Goal: Task Accomplishment & Management: Use online tool/utility

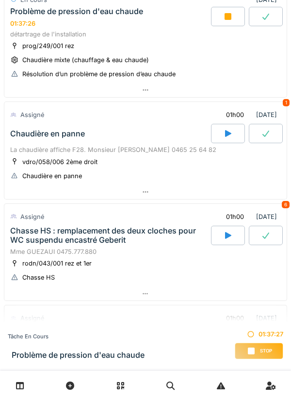
scroll to position [87, 0]
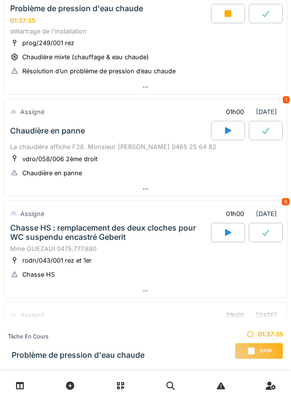
click at [201, 186] on div at bounding box center [145, 189] width 283 height 14
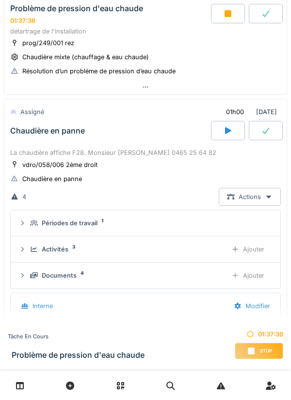
scroll to position [147, 0]
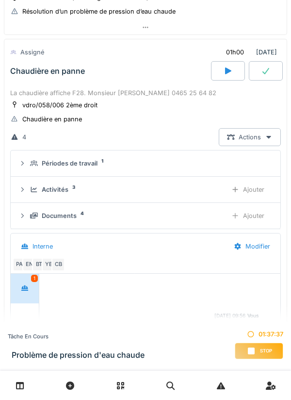
click at [186, 219] on div "Documents 4" at bounding box center [124, 215] width 189 height 9
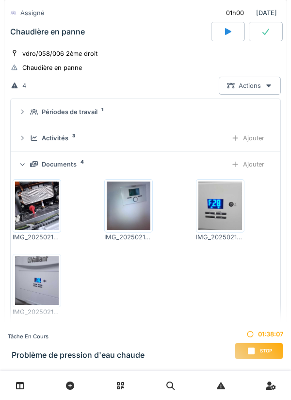
scroll to position [204, 0]
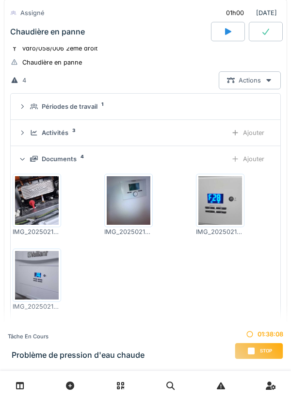
click at [52, 190] on img at bounding box center [37, 200] width 44 height 49
click at [178, 133] on div "Activités 3" at bounding box center [124, 132] width 189 height 9
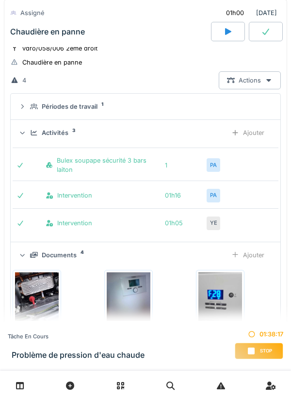
click at [201, 137] on div "Activités 3 Ajouter" at bounding box center [145, 133] width 254 height 18
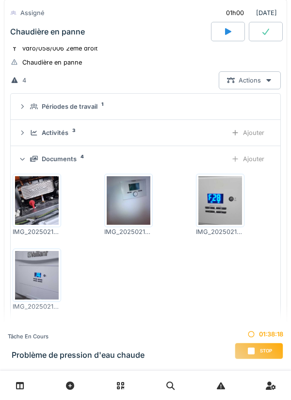
click at [34, 219] on img at bounding box center [37, 200] width 44 height 49
click at [198, 128] on div "Activités 3 Ajouter" at bounding box center [145, 133] width 254 height 18
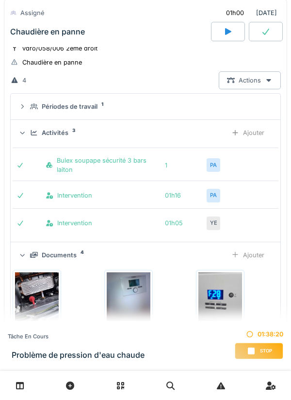
click at [218, 126] on div "Activités 3 Ajouter" at bounding box center [145, 133] width 254 height 18
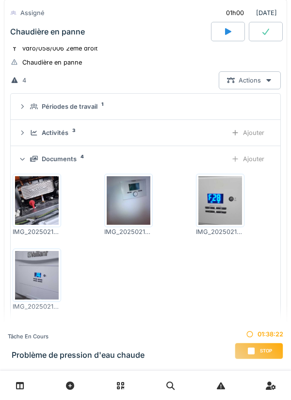
click at [214, 128] on div "Activités 3" at bounding box center [124, 132] width 189 height 9
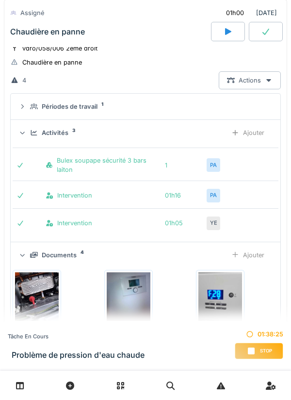
click at [217, 132] on div "Activités 3" at bounding box center [124, 132] width 189 height 9
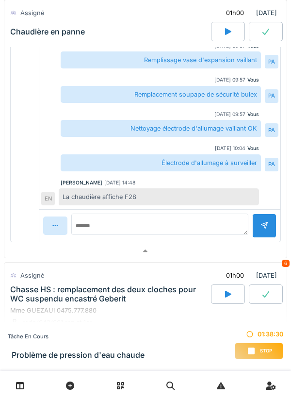
click at [220, 225] on div at bounding box center [145, 251] width 283 height 14
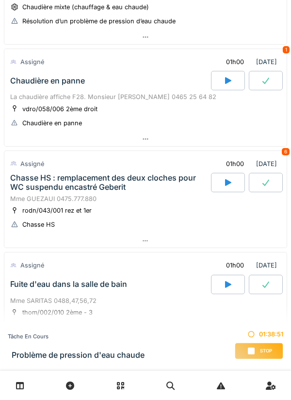
scroll to position [0, 0]
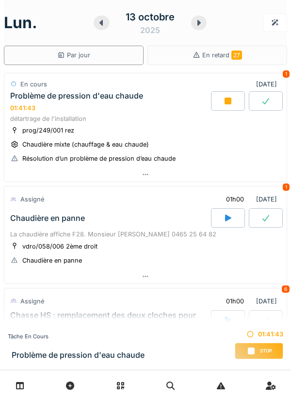
click at [191, 168] on div at bounding box center [145, 174] width 283 height 14
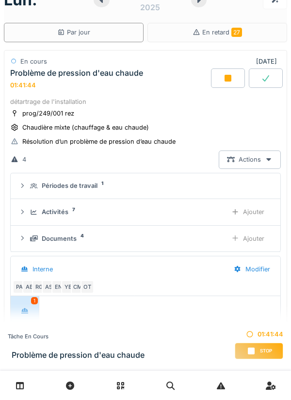
scroll to position [24, 0]
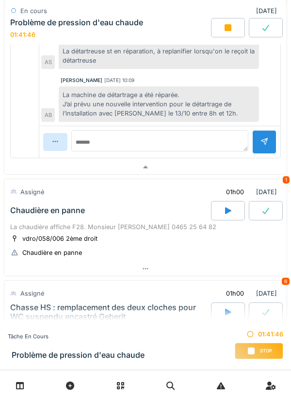
click at [211, 167] on div at bounding box center [145, 167] width 283 height 14
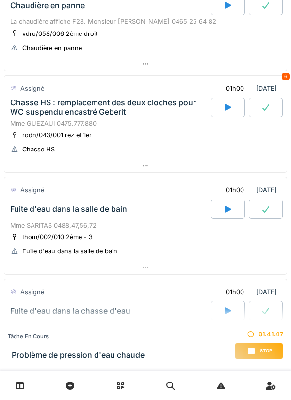
scroll to position [0, 0]
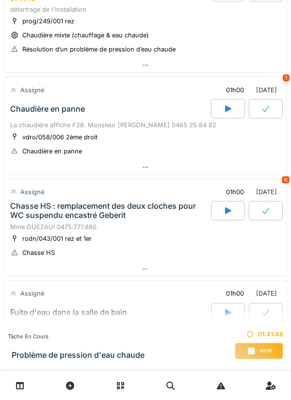
click at [184, 165] on div at bounding box center [145, 167] width 283 height 14
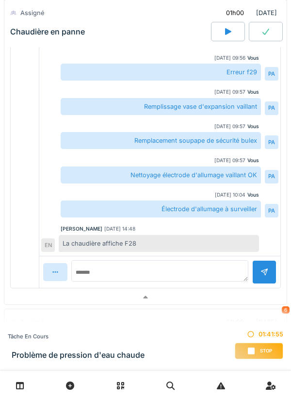
scroll to position [408, 0]
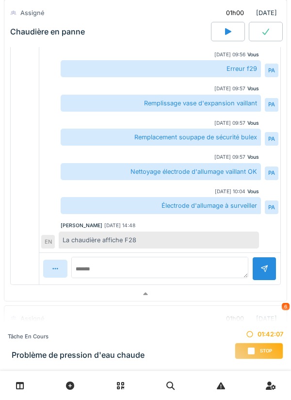
click at [245, 225] on div at bounding box center [145, 294] width 283 height 14
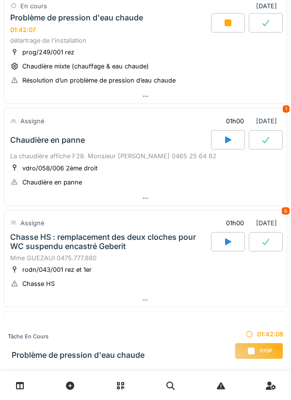
scroll to position [0, 0]
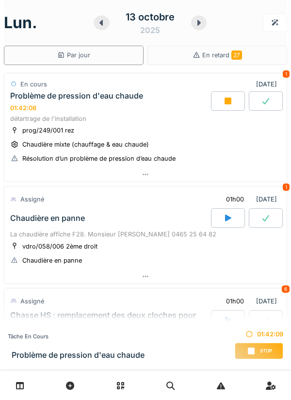
click at [237, 225] on div at bounding box center [145, 276] width 283 height 14
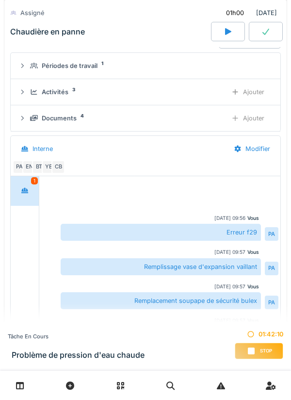
scroll to position [247, 0]
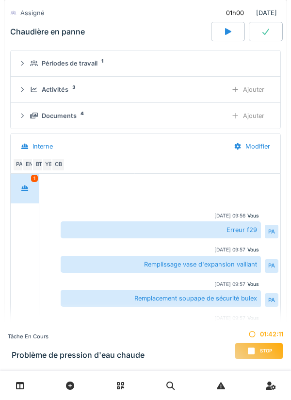
click at [178, 123] on div "Documents 4 Ajouter" at bounding box center [145, 116] width 254 height 18
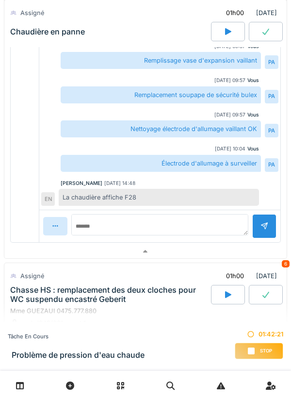
scroll to position [660, 0]
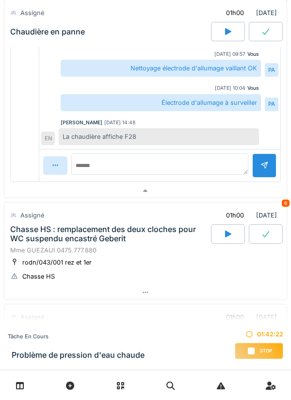
click at [199, 197] on div at bounding box center [145, 191] width 283 height 14
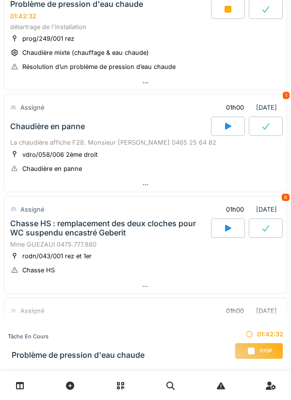
scroll to position [97, 0]
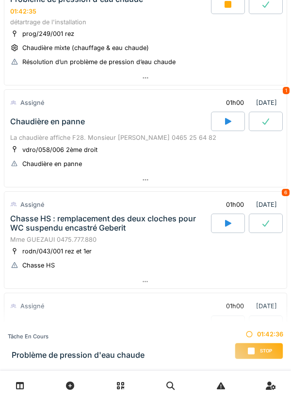
click at [169, 225] on div at bounding box center [145, 282] width 283 height 14
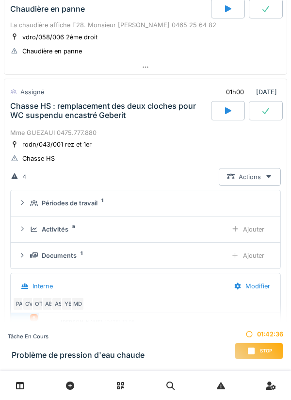
scroll to position [249, 0]
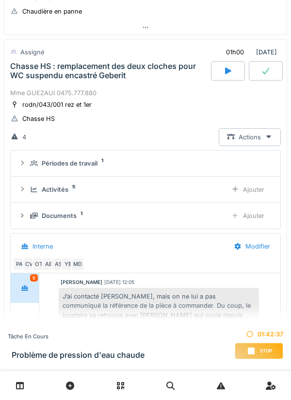
click at [174, 167] on div "Périodes de travail 1" at bounding box center [149, 163] width 239 height 9
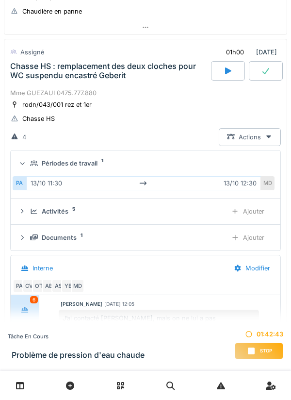
click at [117, 172] on summary "Périodes de travail 1" at bounding box center [146, 163] width 262 height 18
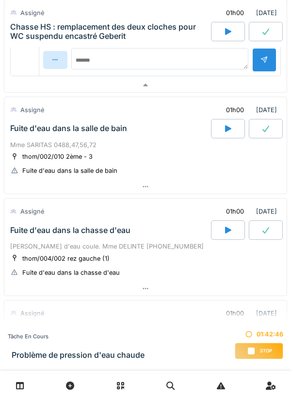
click at [175, 81] on div at bounding box center [145, 85] width 283 height 14
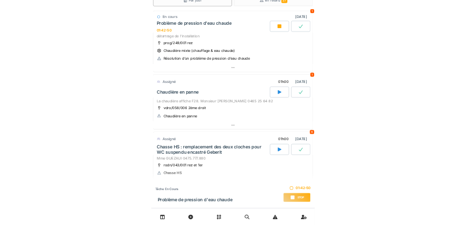
scroll to position [0, 0]
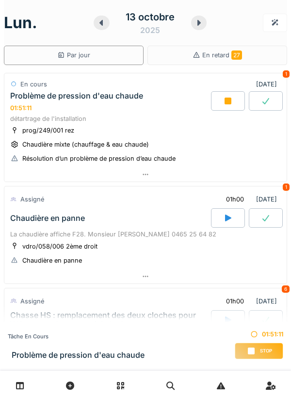
click at [263, 225] on div "Stop" at bounding box center [259, 351] width 49 height 17
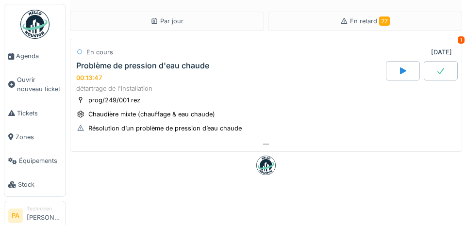
click at [50, 75] on link "Ouvrir nouveau ticket" at bounding box center [34, 84] width 61 height 33
click at [39, 55] on span "Agenda" at bounding box center [39, 55] width 46 height 9
click at [29, 56] on span "Agenda" at bounding box center [39, 55] width 46 height 9
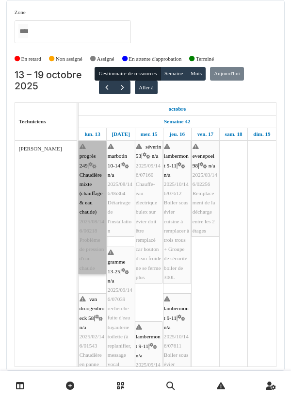
click at [93, 184] on link "progrès 249 | Chaudière mixte (chauffage & eau chaude) 2025/08/146/06218 Problè…" at bounding box center [93, 208] width 28 height 134
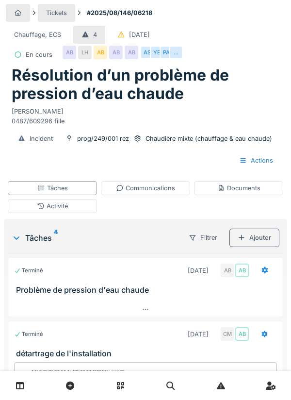
click at [238, 190] on div "Documents" at bounding box center [239, 188] width 43 height 9
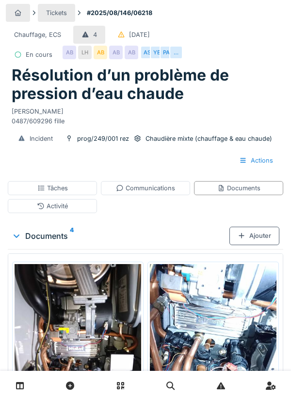
click at [259, 239] on div "Ajouter" at bounding box center [255, 236] width 50 height 18
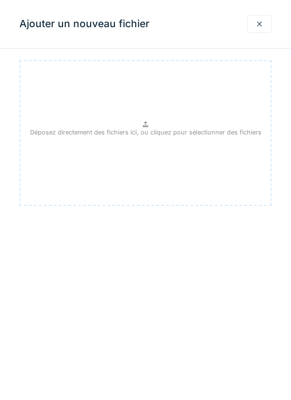
click at [211, 134] on p "Déposez directement des fichiers ici, ou cliquez pour sélectionner des fichiers" at bounding box center [146, 132] width 232 height 9
type input "**********"
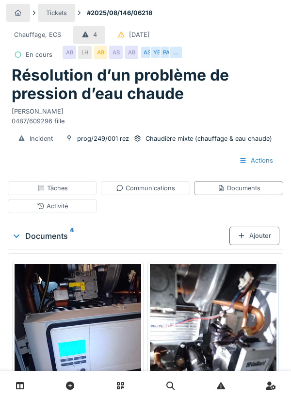
click at [81, 203] on div "Activité" at bounding box center [52, 206] width 89 height 14
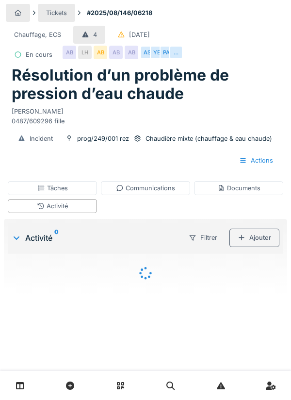
click at [256, 239] on div "Ajouter" at bounding box center [255, 238] width 50 height 18
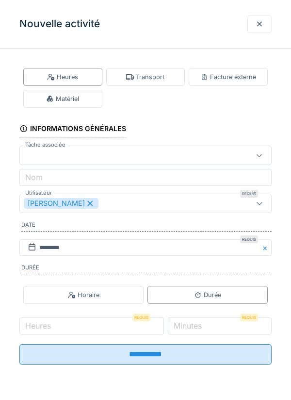
click at [87, 102] on div "Matériel" at bounding box center [62, 99] width 79 height 18
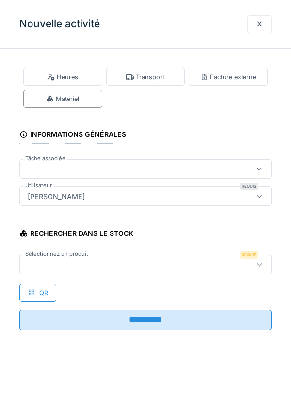
click at [40, 265] on div at bounding box center [130, 264] width 212 height 11
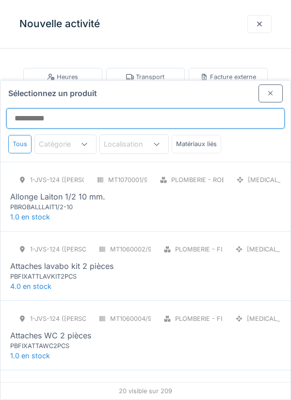
click at [32, 108] on input "Sélectionnez un produit" at bounding box center [145, 118] width 279 height 20
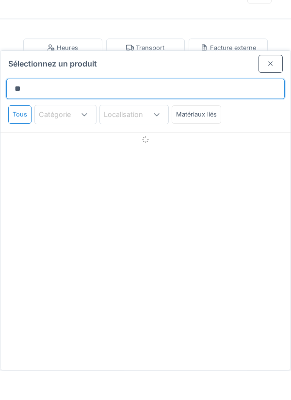
type input "*"
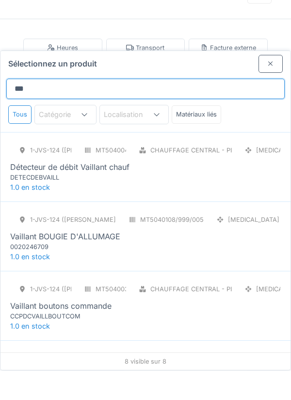
type input "********"
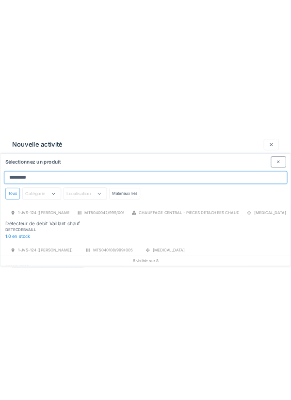
scroll to position [1, 0]
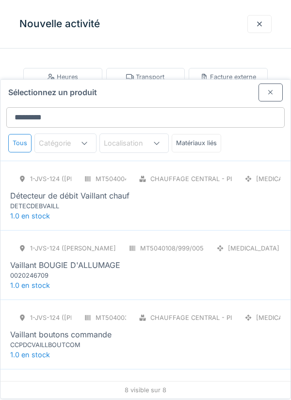
click at [120, 239] on div "MT5040108/999/005" at bounding box center [162, 248] width 84 height 18
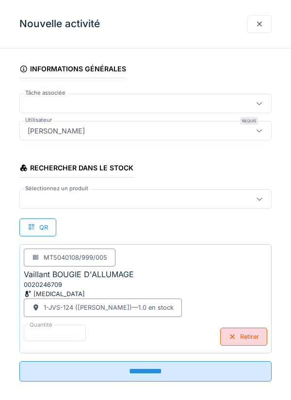
scroll to position [74, 0]
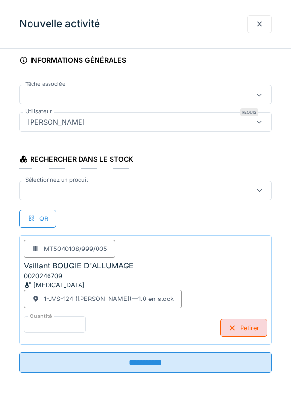
click at [246, 324] on div "Retirer" at bounding box center [243, 328] width 47 height 18
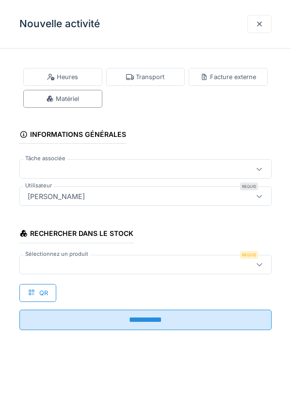
scroll to position [0, 0]
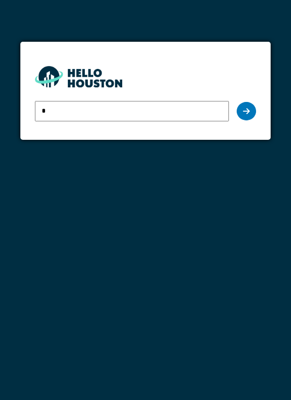
type input "**********"
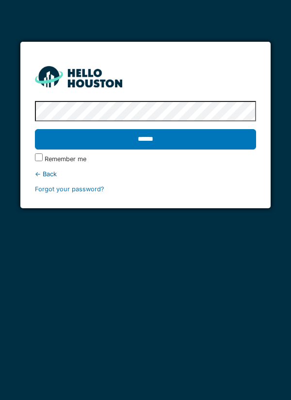
click at [198, 146] on input "******" at bounding box center [146, 139] width 222 height 20
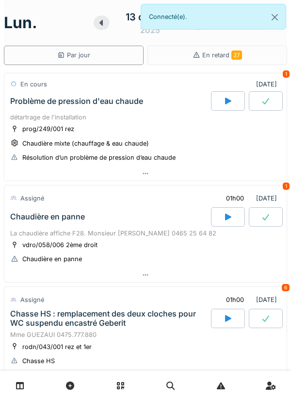
click at [237, 168] on div at bounding box center [145, 174] width 283 height 14
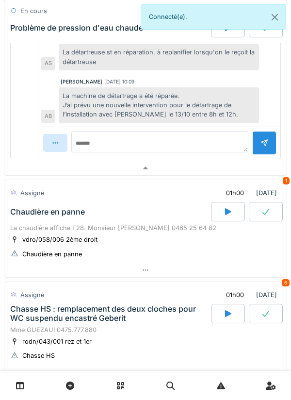
scroll to position [436, 0]
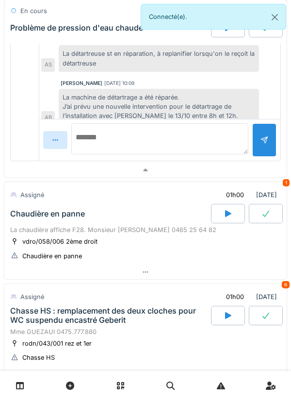
click at [222, 145] on textarea at bounding box center [159, 138] width 177 height 31
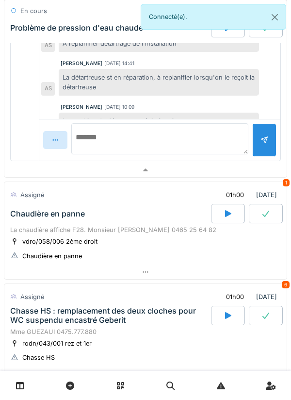
scroll to position [29, 0]
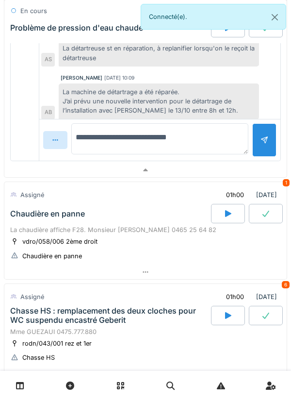
type textarea "**********"
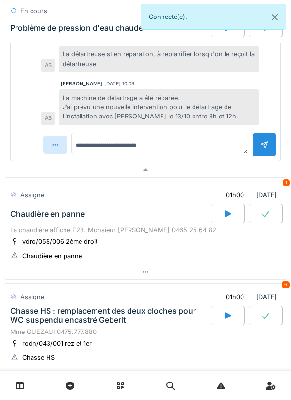
click at [257, 137] on div at bounding box center [264, 145] width 24 height 24
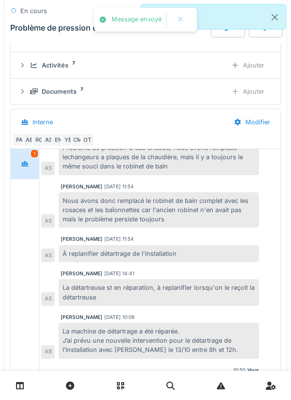
scroll to position [167, 0]
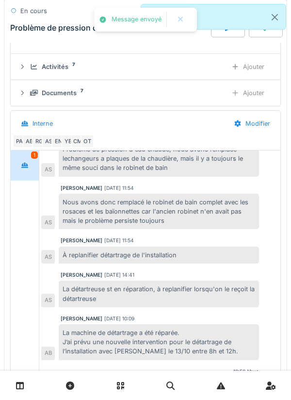
click at [224, 64] on div "Ajouter" at bounding box center [248, 67] width 50 height 18
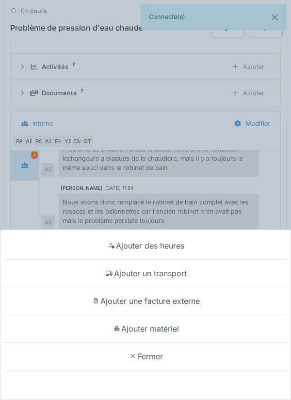
click at [212, 83] on div "Ajouter des heures Ajouter un transport Ajouter une facture externe Ajouter mat…" at bounding box center [145, 200] width 291 height 400
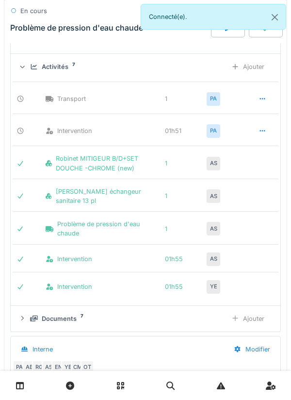
click at [201, 60] on div "Activités 7 Ajouter" at bounding box center [145, 67] width 254 height 18
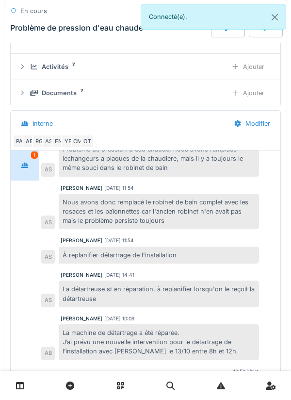
click at [205, 66] on div "Activités 7" at bounding box center [124, 66] width 189 height 9
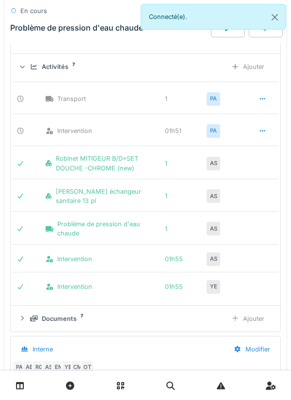
click at [254, 73] on div "Ajouter" at bounding box center [248, 67] width 50 height 18
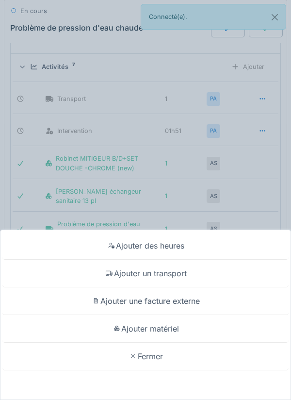
click at [205, 325] on div "Ajouter matériel" at bounding box center [145, 329] width 286 height 28
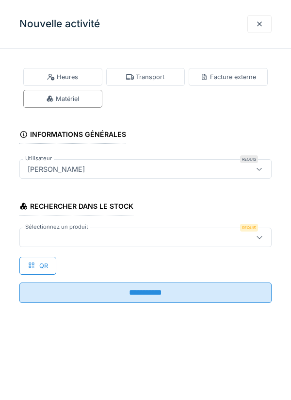
click at [135, 239] on div at bounding box center [130, 237] width 212 height 11
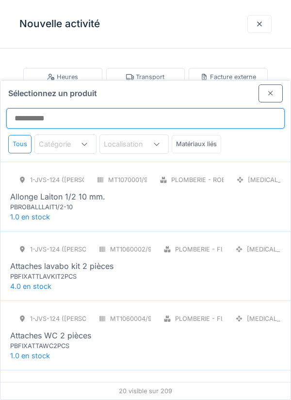
click at [233, 108] on input "Sélectionnez un produit" at bounding box center [145, 118] width 279 height 20
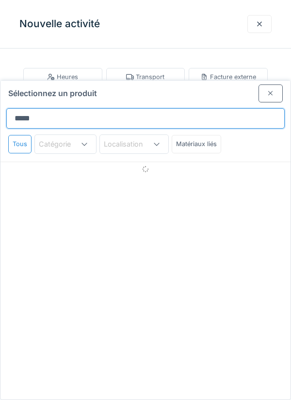
type input "*******"
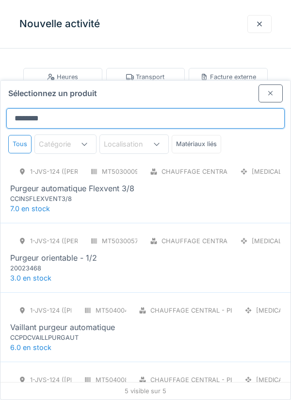
scroll to position [89, 0]
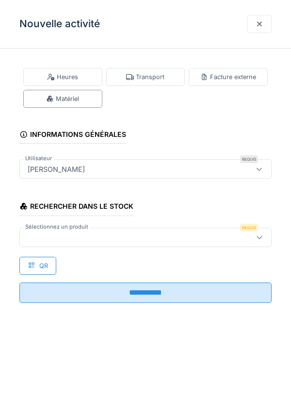
click at [264, 22] on div at bounding box center [260, 24] width 24 height 18
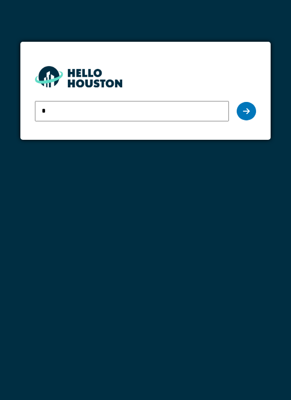
type input "**********"
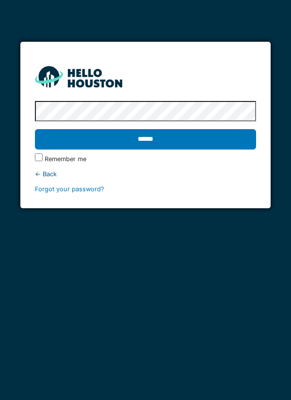
click at [183, 137] on input "******" at bounding box center [146, 139] width 222 height 20
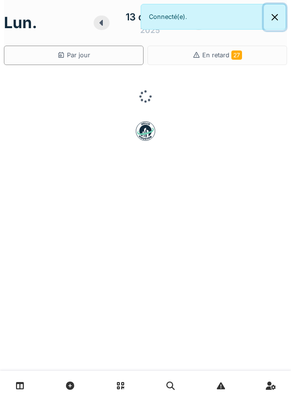
click at [274, 18] on button "Close" at bounding box center [275, 17] width 22 height 26
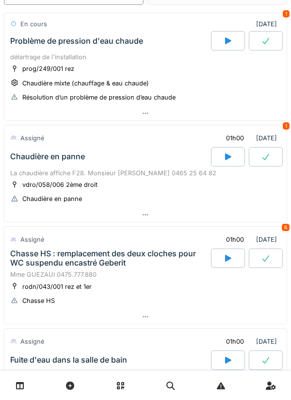
scroll to position [58, 0]
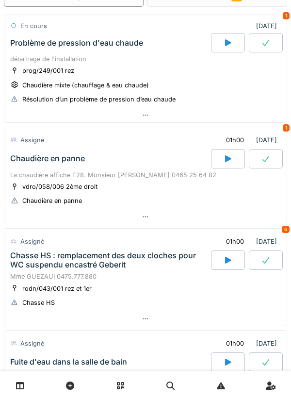
click at [220, 162] on div at bounding box center [228, 158] width 34 height 19
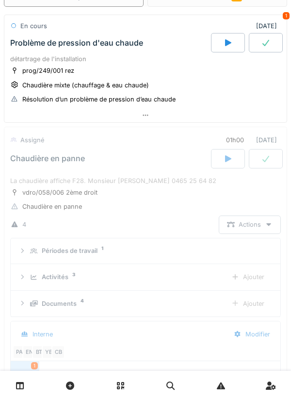
scroll to position [146, 0]
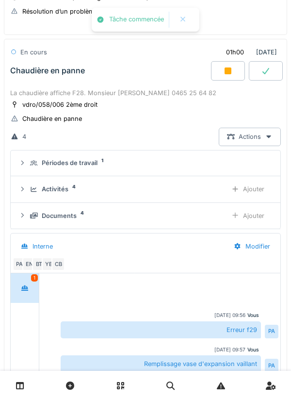
click at [246, 188] on div "Ajouter" at bounding box center [248, 189] width 50 height 18
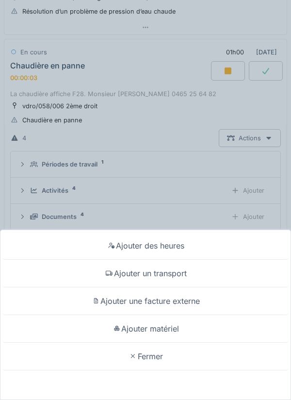
click at [200, 267] on div "Ajouter un transport" at bounding box center [145, 274] width 286 height 28
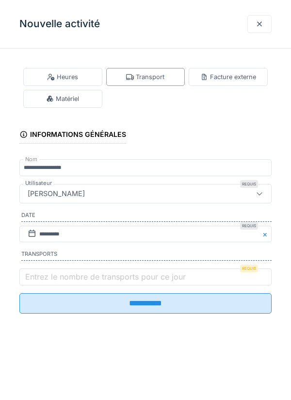
click at [164, 279] on label "Entrez le nombre de transports pour ce jour" at bounding box center [105, 277] width 165 height 12
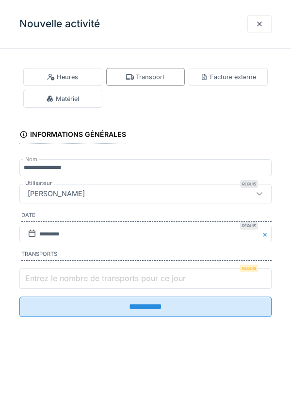
click at [164, 279] on input "Entrez le nombre de transports pour ce jour" at bounding box center [145, 278] width 252 height 20
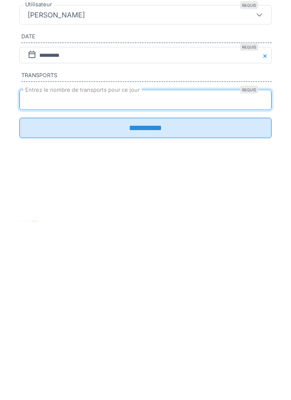
type input "*"
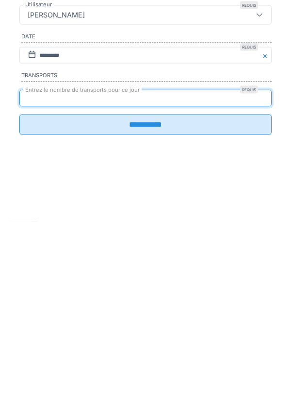
click at [136, 310] on input "**********" at bounding box center [145, 303] width 252 height 20
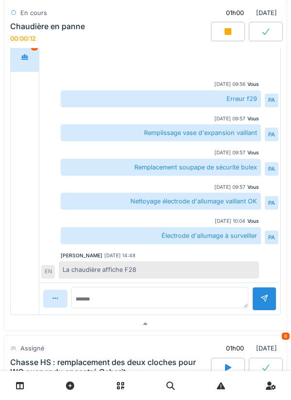
click at [115, 318] on div at bounding box center [145, 324] width 283 height 14
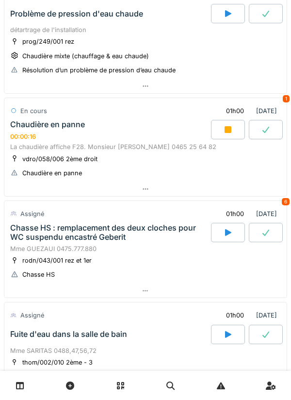
scroll to position [0, 0]
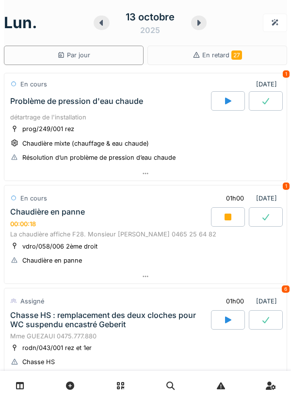
click at [177, 274] on div at bounding box center [145, 276] width 283 height 14
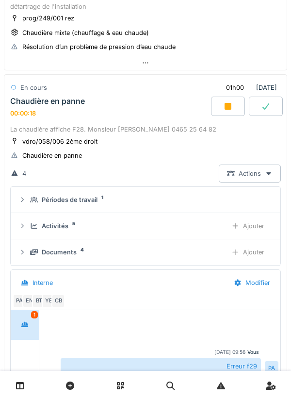
scroll to position [146, 0]
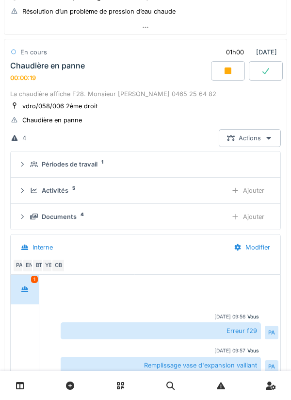
click at [151, 189] on div "Activités 5" at bounding box center [124, 190] width 189 height 9
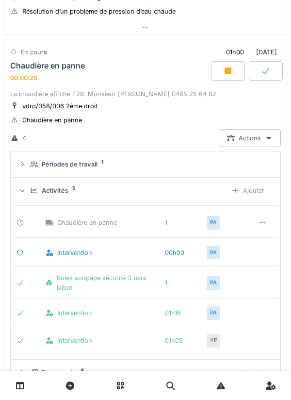
click at [184, 197] on div "Activités 5 Ajouter" at bounding box center [145, 191] width 254 height 18
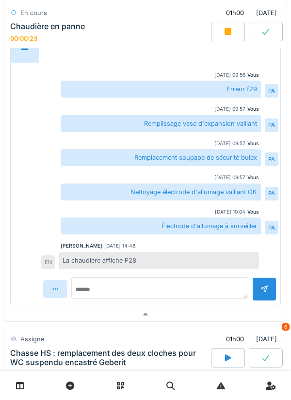
click at [159, 311] on div at bounding box center [145, 314] width 283 height 14
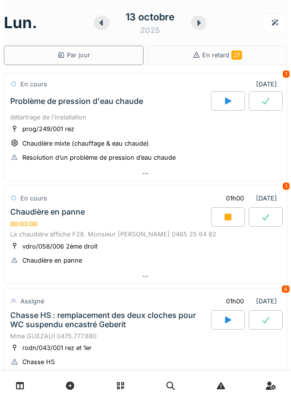
scroll to position [19, 0]
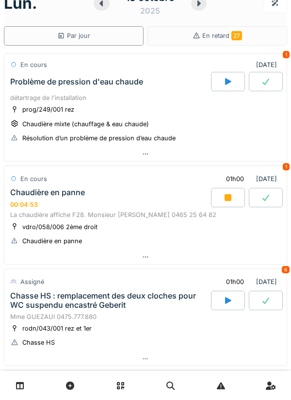
click at [283, 260] on div at bounding box center [145, 257] width 283 height 14
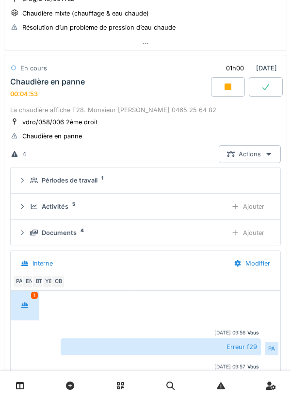
scroll to position [146, 0]
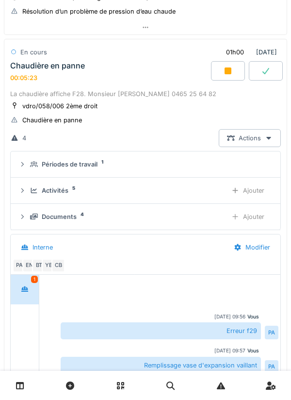
click at [251, 220] on div "Ajouter" at bounding box center [248, 217] width 50 height 18
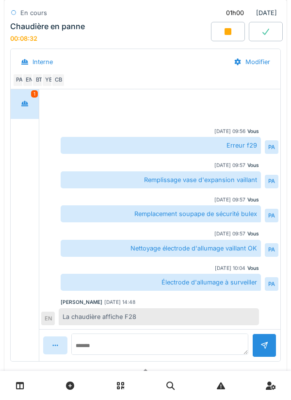
scroll to position [332, 0]
click at [217, 343] on textarea at bounding box center [159, 346] width 177 height 31
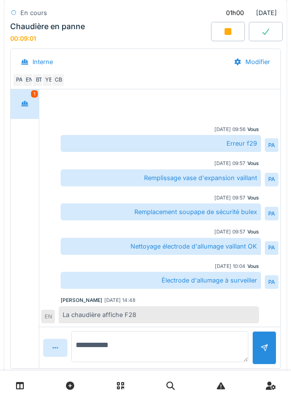
click at [218, 347] on textarea "**********" at bounding box center [159, 346] width 177 height 31
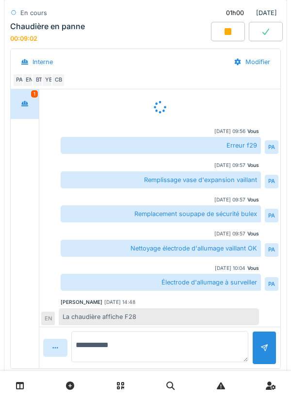
scroll to position [2, 0]
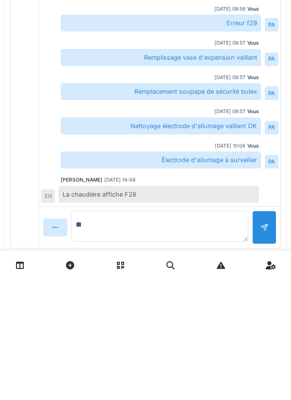
type textarea "*"
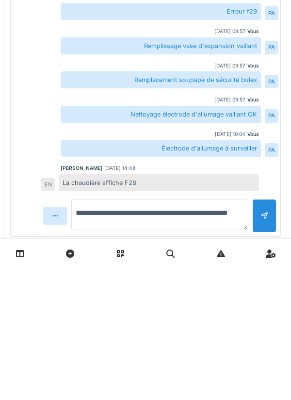
type textarea "**********"
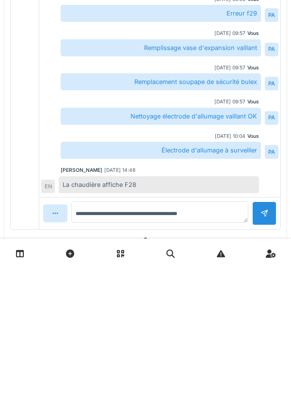
click at [266, 347] on div at bounding box center [265, 345] width 8 height 9
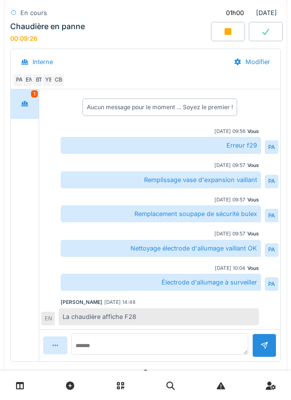
scroll to position [27, 0]
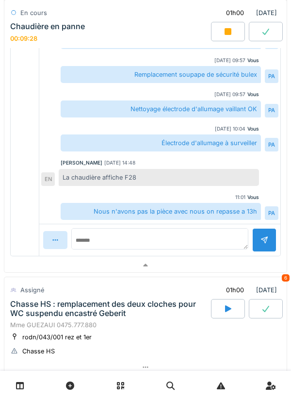
click at [233, 271] on div at bounding box center [145, 265] width 283 height 14
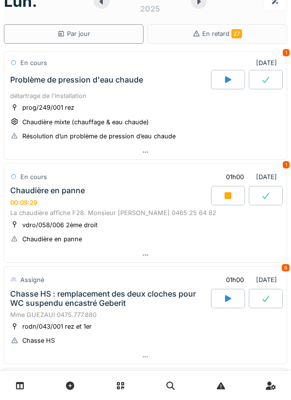
scroll to position [0, 0]
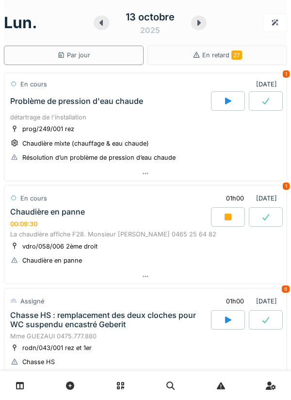
click at [233, 220] on div at bounding box center [228, 216] width 34 height 19
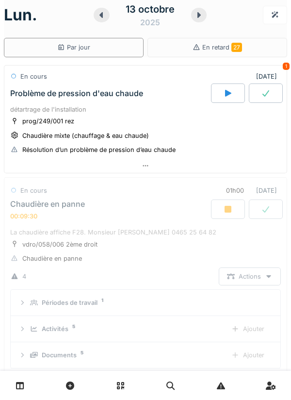
scroll to position [146, 0]
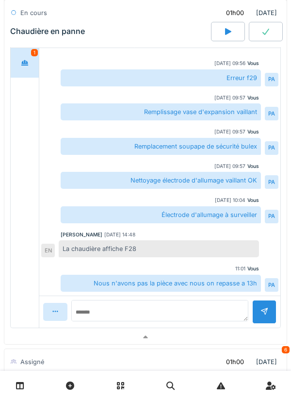
click at [204, 330] on div at bounding box center [145, 337] width 283 height 14
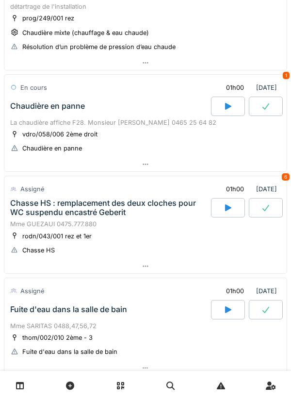
scroll to position [109, 0]
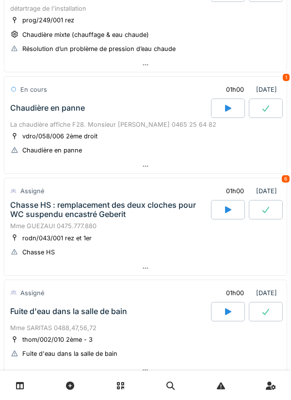
click at [221, 212] on div at bounding box center [228, 209] width 34 height 19
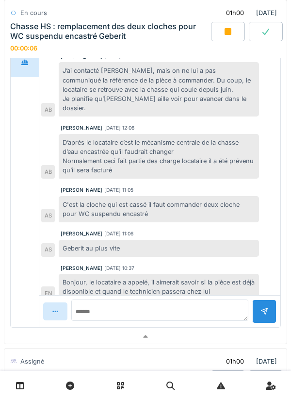
scroll to position [485, 0]
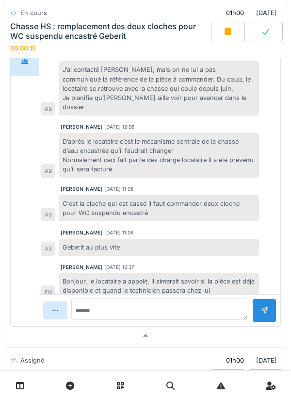
click at [171, 330] on div at bounding box center [145, 336] width 283 height 14
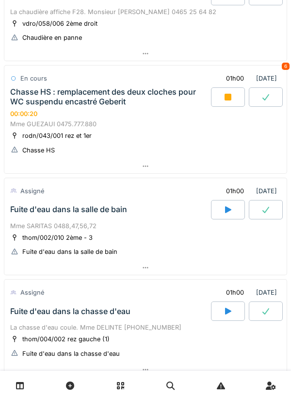
scroll to position [0, 0]
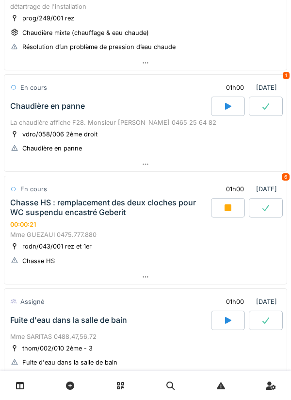
click at [176, 272] on div at bounding box center [145, 277] width 283 height 14
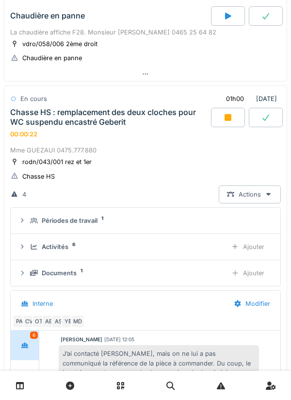
scroll to position [248, 0]
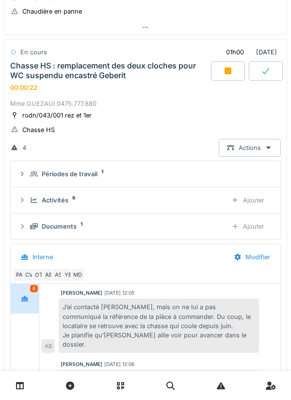
click at [194, 202] on div "Activités 6" at bounding box center [124, 200] width 189 height 9
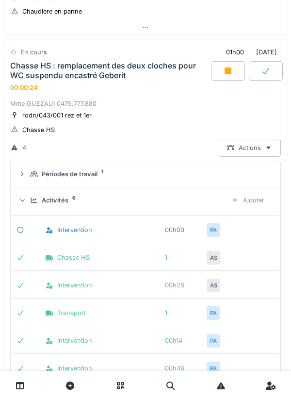
click at [259, 201] on div "Ajouter" at bounding box center [248, 200] width 50 height 18
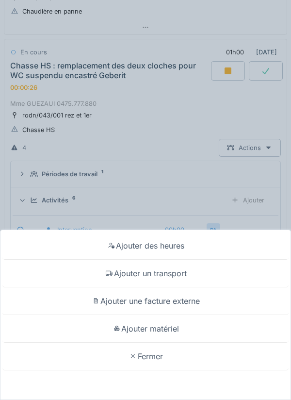
click at [210, 272] on div "Ajouter un transport" at bounding box center [145, 274] width 286 height 28
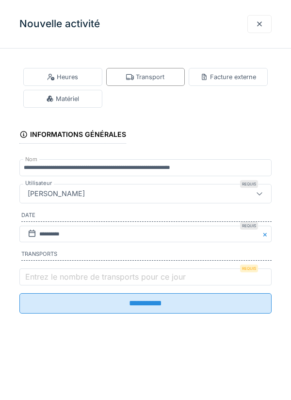
click at [142, 278] on label "Entrez le nombre de transports pour ce jour" at bounding box center [105, 277] width 165 height 12
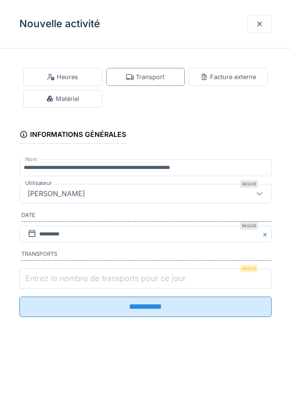
click at [142, 278] on input "Entrez le nombre de transports pour ce jour" at bounding box center [145, 278] width 252 height 20
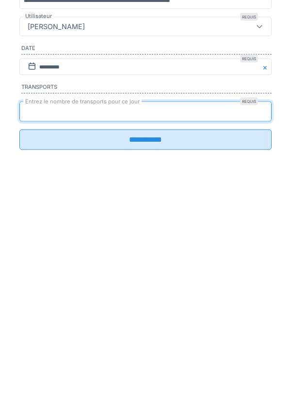
type input "*"
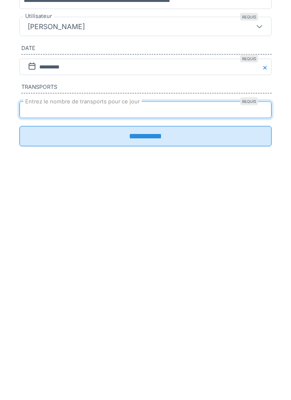
click at [202, 312] on input "**********" at bounding box center [145, 303] width 252 height 20
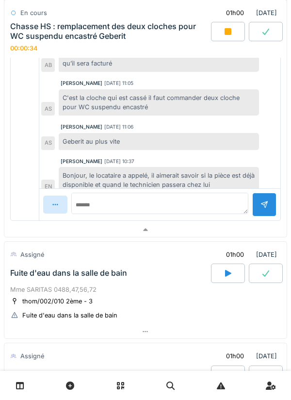
scroll to position [540, 0]
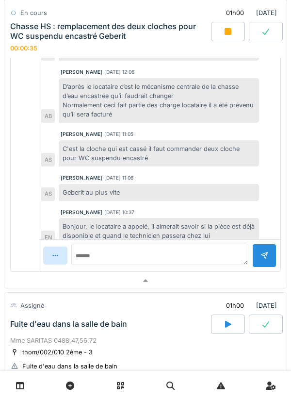
click at [172, 275] on div at bounding box center [145, 281] width 283 height 14
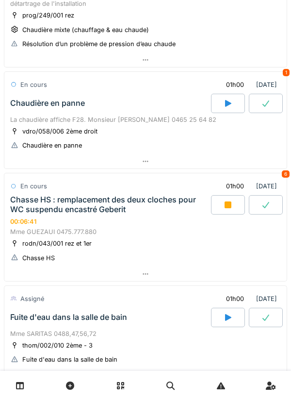
scroll to position [115, 0]
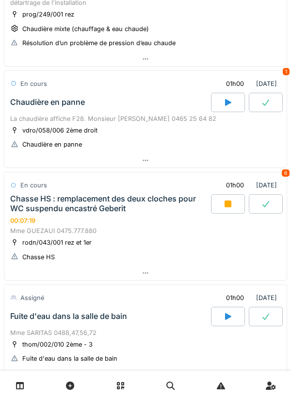
click at [194, 278] on div at bounding box center [145, 273] width 283 height 14
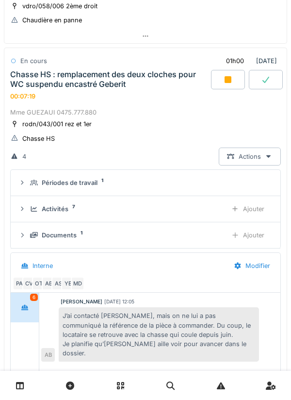
scroll to position [248, 0]
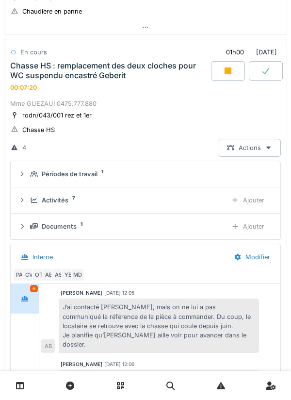
click at [203, 205] on div "Activités 7 Ajouter" at bounding box center [145, 200] width 254 height 18
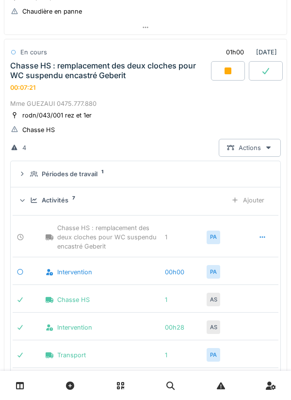
click at [197, 202] on div "Activités 7" at bounding box center [124, 200] width 189 height 9
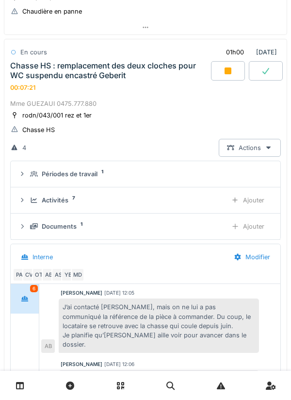
click at [215, 171] on div "Périodes de travail 1" at bounding box center [149, 173] width 239 height 9
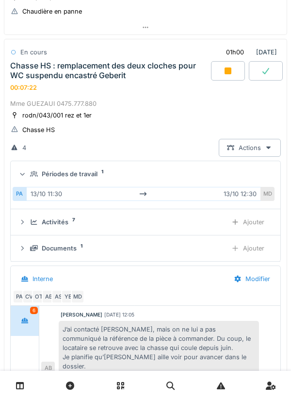
click at [236, 172] on div "Périodes de travail 1" at bounding box center [149, 173] width 239 height 9
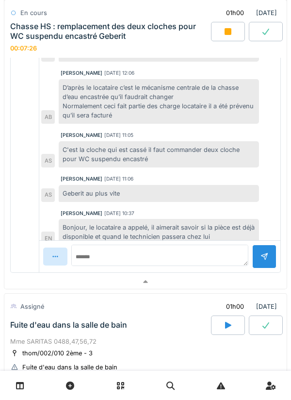
click at [218, 279] on div at bounding box center [145, 282] width 283 height 14
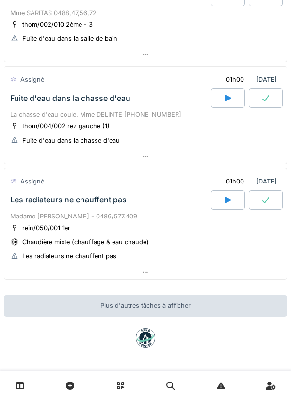
scroll to position [435, 0]
click at [278, 308] on div "Plus d'autres tâches à afficher" at bounding box center [146, 305] width 284 height 21
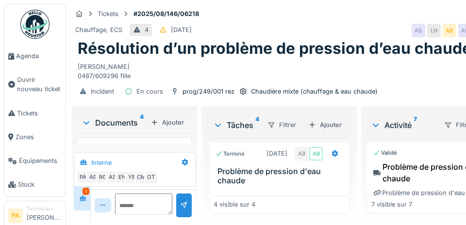
scroll to position [521, 0]
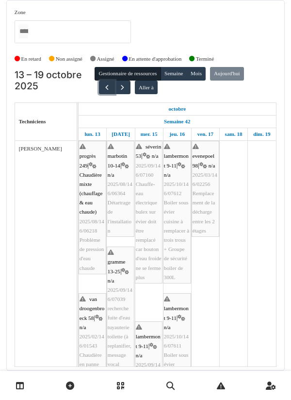
click at [99, 87] on button "button" at bounding box center [107, 88] width 16 height 14
click at [108, 86] on button "button" at bounding box center [107, 88] width 16 height 14
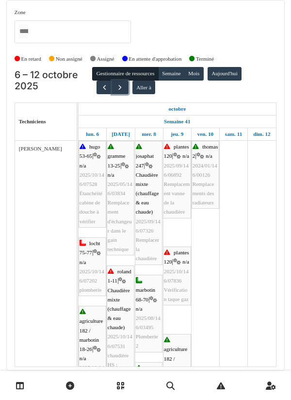
click at [118, 89] on span "button" at bounding box center [120, 88] width 8 height 8
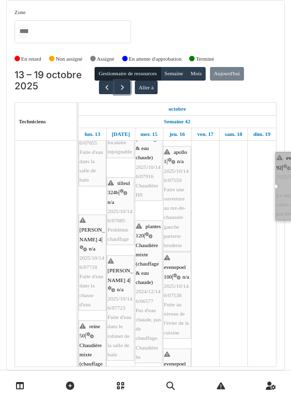
scroll to position [443, 0]
